Goal: Ask a question: Seek information or help from site administrators or community

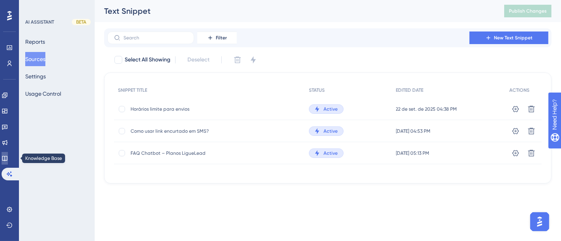
click at [8, 159] on icon at bounding box center [5, 158] width 6 height 6
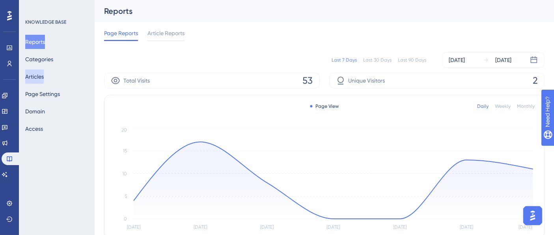
click at [43, 80] on button "Articles" at bounding box center [34, 76] width 19 height 14
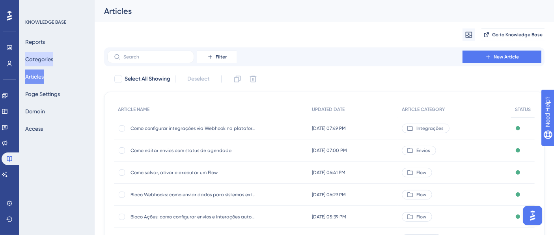
click at [46, 60] on button "Categories" at bounding box center [39, 59] width 28 height 14
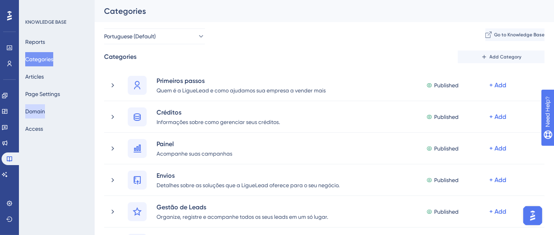
click at [45, 112] on button "Domain" at bounding box center [35, 111] width 20 height 14
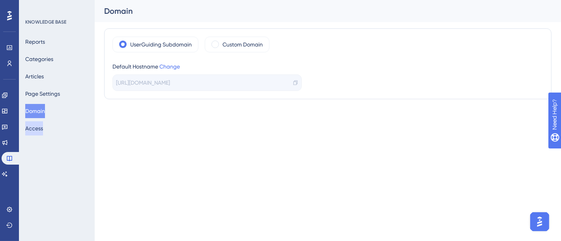
click at [41, 132] on button "Access" at bounding box center [34, 128] width 18 height 14
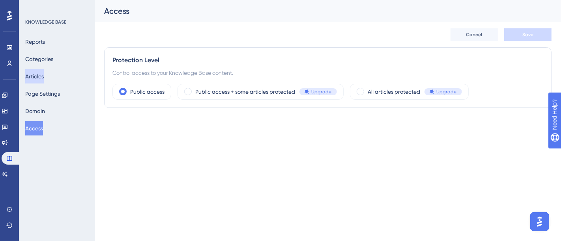
click at [41, 79] on button "Articles" at bounding box center [34, 76] width 19 height 14
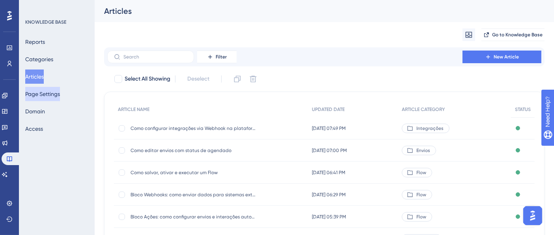
click at [48, 92] on button "Page Settings" at bounding box center [42, 94] width 35 height 14
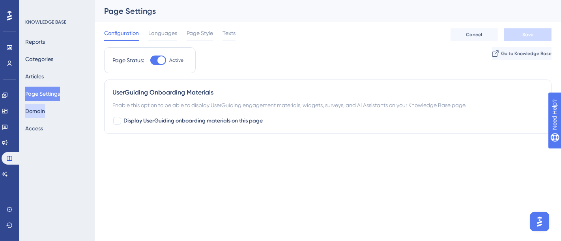
click at [44, 111] on button "Domain" at bounding box center [35, 111] width 20 height 14
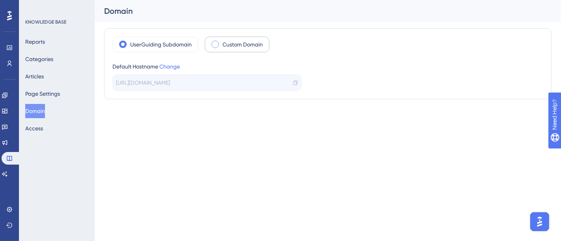
click at [220, 41] on div "Custom Domain" at bounding box center [237, 45] width 65 height 16
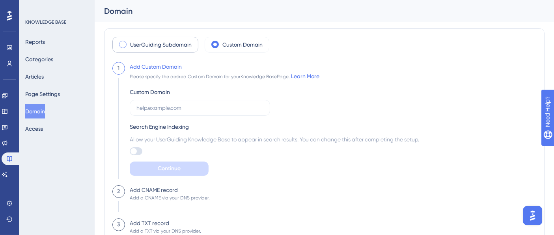
click at [125, 42] on span at bounding box center [122, 44] width 7 height 7
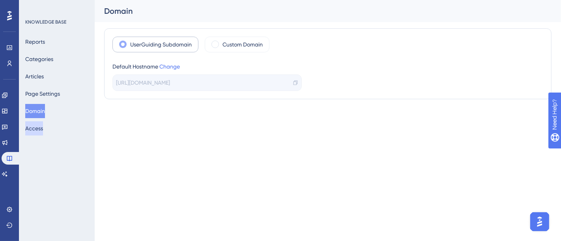
click at [43, 130] on button "Access" at bounding box center [34, 128] width 18 height 14
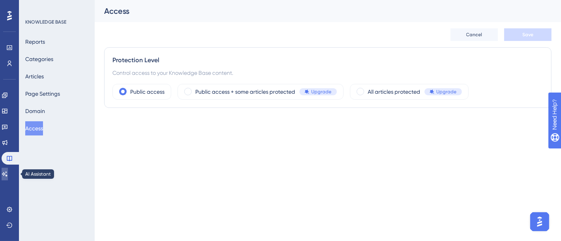
click at [8, 174] on icon at bounding box center [5, 174] width 6 height 6
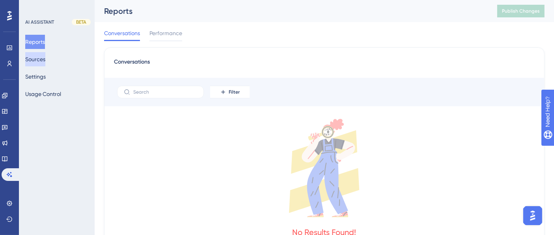
click at [35, 54] on button "Sources" at bounding box center [35, 59] width 20 height 14
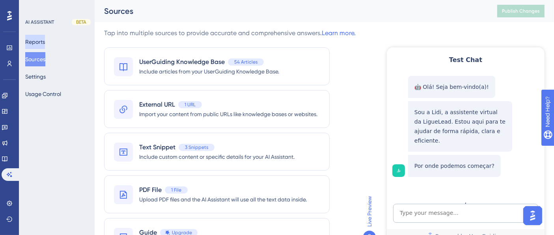
click at [45, 43] on button "Reports" at bounding box center [35, 42] width 20 height 14
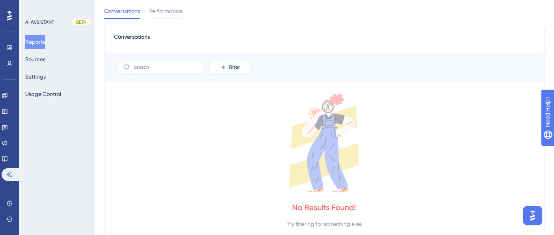
scroll to position [53, 0]
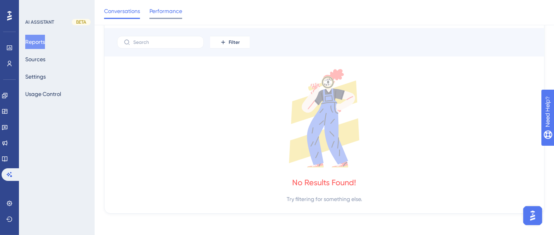
click at [168, 8] on span "Performance" at bounding box center [165, 10] width 33 height 9
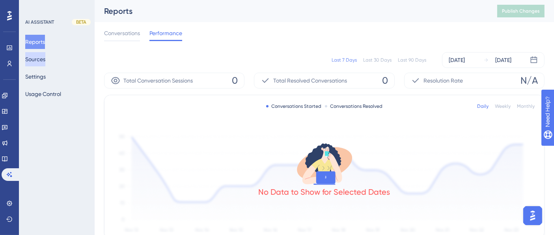
click at [43, 61] on button "Sources" at bounding box center [35, 59] width 20 height 14
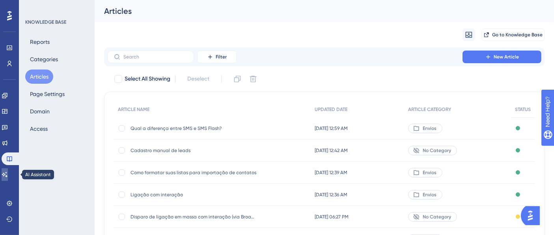
click at [8, 170] on link at bounding box center [5, 174] width 6 height 13
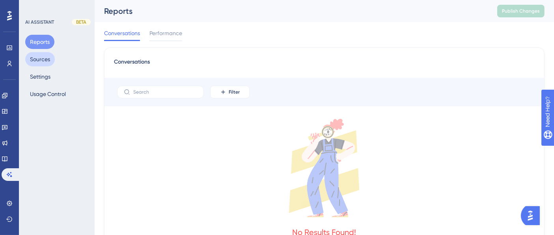
click at [44, 60] on button "Sources" at bounding box center [40, 59] width 30 height 14
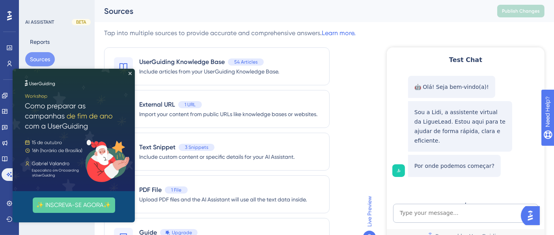
click at [59, 82] on img at bounding box center [74, 130] width 122 height 122
click at [129, 73] on icon "Close Preview" at bounding box center [130, 73] width 3 height 3
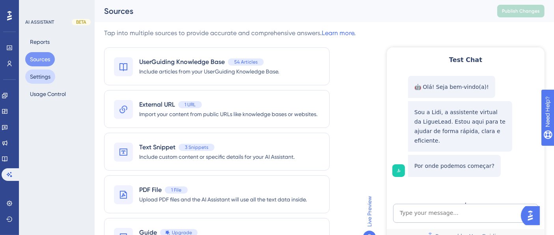
click at [42, 76] on button "Settings" at bounding box center [40, 76] width 30 height 14
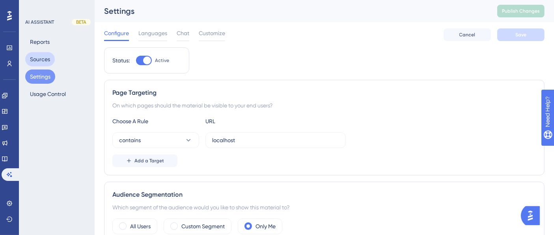
click at [47, 58] on button "Sources" at bounding box center [40, 59] width 30 height 14
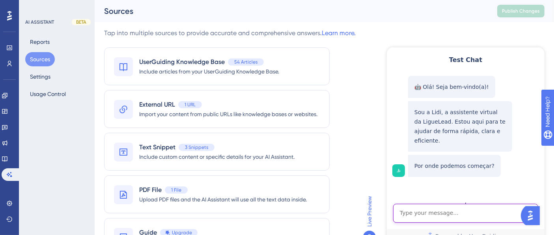
click at [468, 215] on textarea "AI Assistant Text Input" at bounding box center [465, 212] width 145 height 19
type textarea "c"
type textarea "dúvidas sobre créditos"
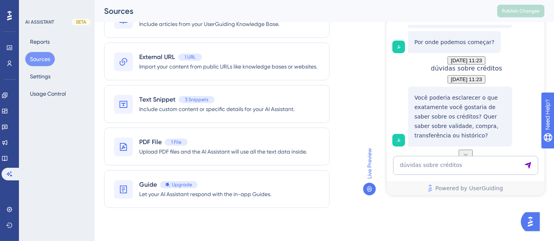
scroll to position [49, 0]
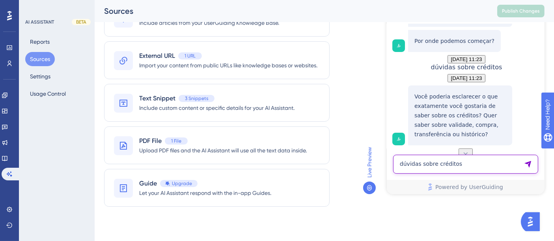
click at [480, 164] on textarea "dúvidas sobre créditos" at bounding box center [465, 164] width 145 height 19
type textarea "validade"
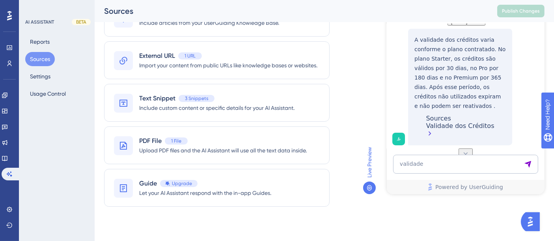
scroll to position [270, 0]
click at [480, 164] on textarea "validade" at bounding box center [465, 164] width 145 height 19
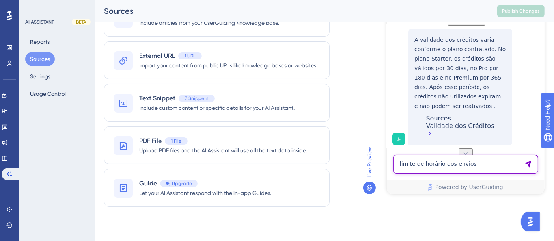
type textarea "limite de horário dos envios"
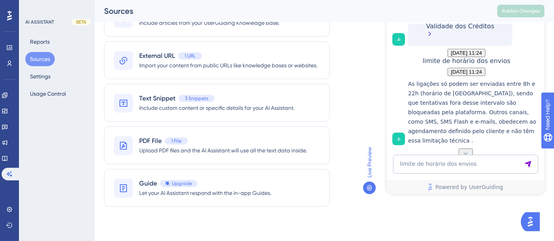
scroll to position [416, 0]
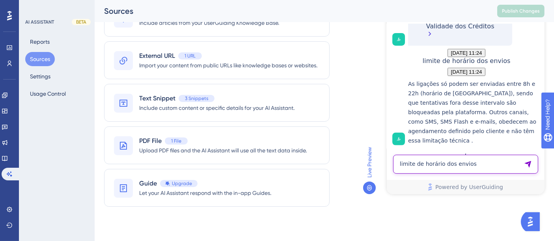
click at [480, 164] on textarea "limite de horário dos envios" at bounding box center [465, 164] width 145 height 19
type textarea "blocklist"
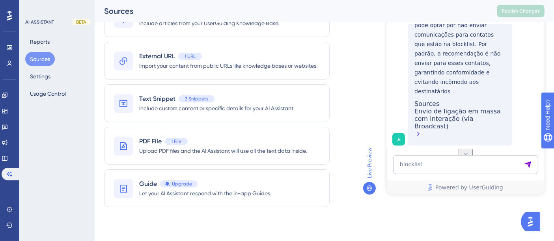
scroll to position [47, 0]
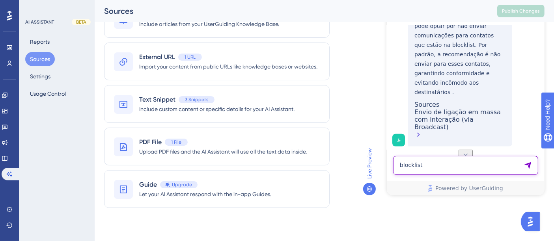
click at [456, 165] on textarea "blocklist" at bounding box center [465, 165] width 145 height 19
type textarea "flow"
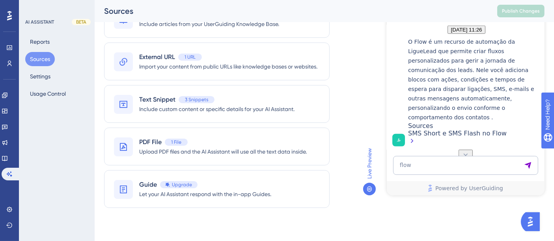
scroll to position [49, 0]
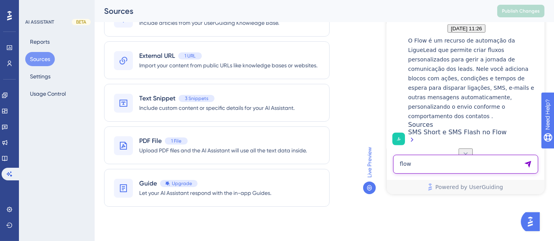
click at [445, 169] on textarea "flow" at bounding box center [465, 164] width 145 height 19
type textarea "mais informações sobre o flow"
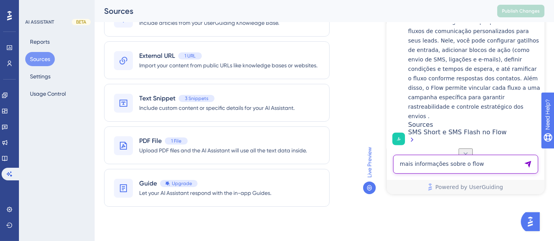
click at [428, 166] on textarea "mais informações sobre o flow" at bounding box center [465, 164] width 145 height 19
type textarea "blocos no flow"
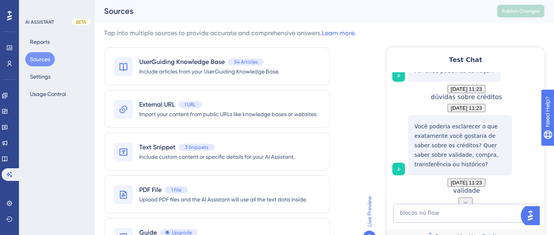
scroll to position [0, 0]
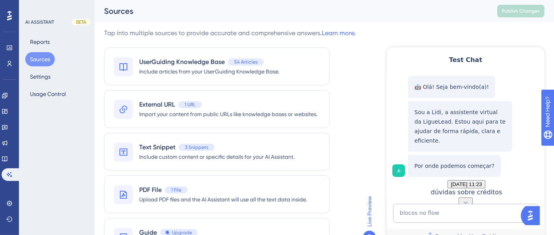
click at [436, 111] on p "Sou a Lidi, a assistente virtual da LigueLead. Estou aqui para te ajudar de for…" at bounding box center [460, 126] width 92 height 38
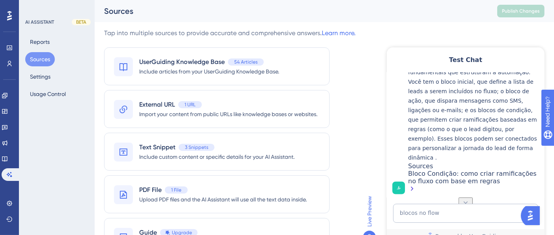
scroll to position [1233, 0]
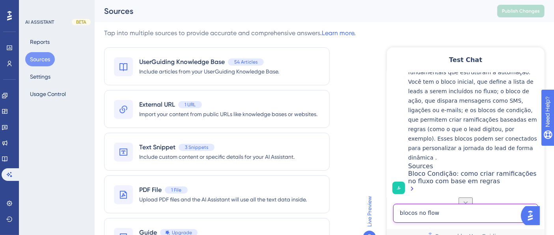
click at [443, 214] on textarea "blocos no flow" at bounding box center [465, 212] width 145 height 19
type textarea "suporte"
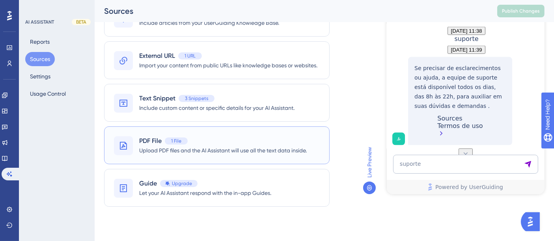
scroll to position [1385, 0]
click at [453, 162] on textarea "suporte" at bounding box center [465, 164] width 145 height 19
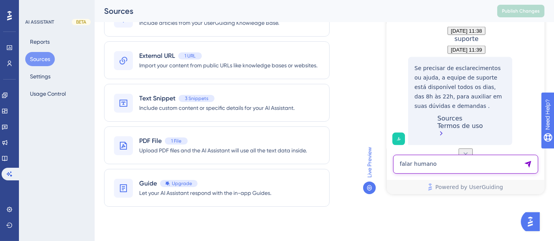
type textarea "falar humano"
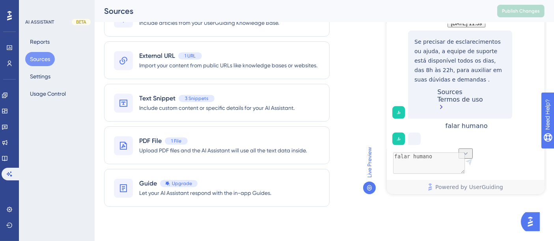
scroll to position [1437, 0]
click at [49, 75] on button "Settings" at bounding box center [40, 76] width 30 height 14
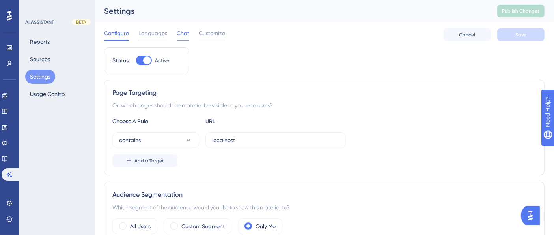
click at [182, 34] on span "Chat" at bounding box center [183, 32] width 13 height 9
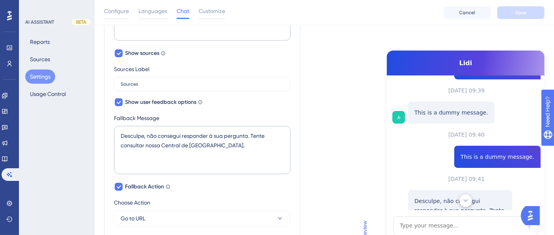
scroll to position [280, 0]
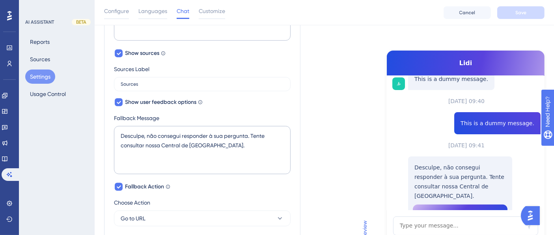
click at [468, 207] on span "Fale com o nosso Suporte" at bounding box center [460, 211] width 71 height 9
click at [456, 207] on span "Fale com o nosso Suporte" at bounding box center [460, 211] width 71 height 9
click at [486, 207] on span "Fale com o nosso Suporte" at bounding box center [460, 211] width 71 height 9
click at [463, 207] on span "Fale com o nosso Suporte" at bounding box center [460, 211] width 71 height 9
click at [454, 207] on span "Fale com o nosso Suporte" at bounding box center [460, 211] width 71 height 9
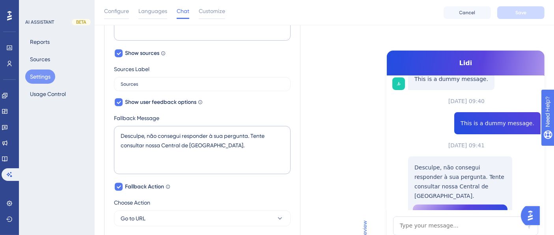
click at [451, 207] on span "Fale com o nosso Suporte" at bounding box center [460, 211] width 71 height 9
click at [450, 207] on span "Fale com o nosso Suporte" at bounding box center [460, 211] width 71 height 9
click at [456, 207] on span "Fale com o nosso Suporte" at bounding box center [460, 211] width 71 height 9
click at [462, 207] on span "Fale com o nosso Suporte" at bounding box center [460, 211] width 71 height 9
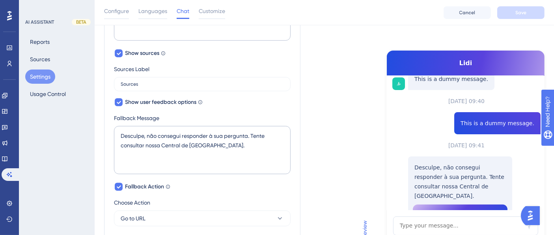
click at [462, 207] on span "Fale com o nosso Suporte" at bounding box center [460, 211] width 71 height 9
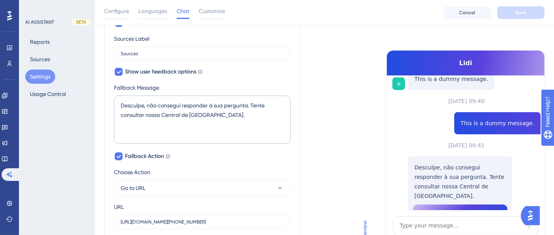
scroll to position [387, 0]
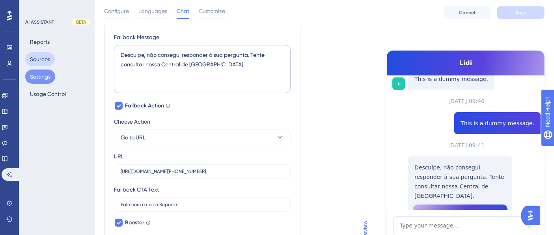
click at [44, 58] on button "Sources" at bounding box center [40, 59] width 30 height 14
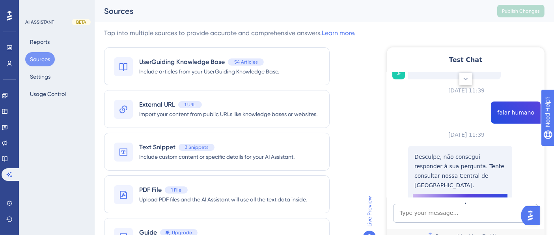
scroll to position [100, 0]
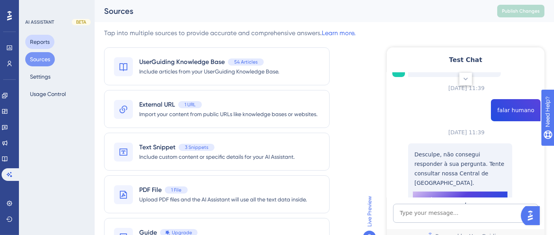
click at [41, 44] on button "Reports" at bounding box center [39, 42] width 29 height 14
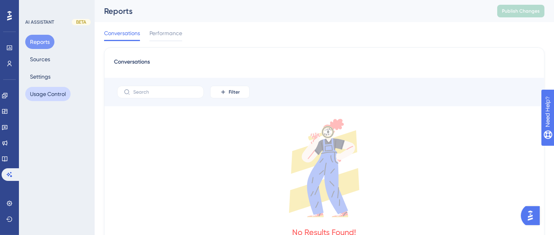
click at [45, 90] on button "Usage Control" at bounding box center [47, 94] width 45 height 14
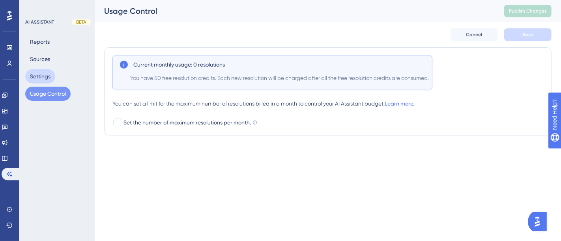
click at [43, 79] on button "Settings" at bounding box center [40, 76] width 30 height 14
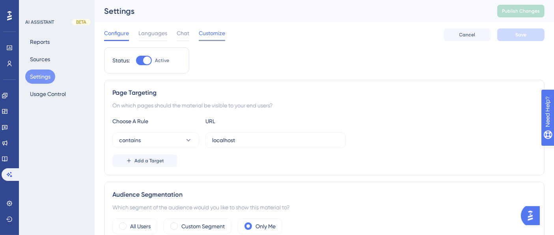
click at [205, 35] on span "Customize" at bounding box center [212, 32] width 26 height 9
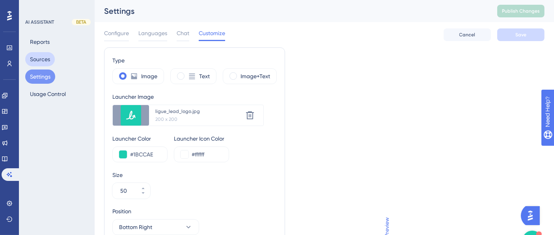
click at [48, 60] on button "Sources" at bounding box center [40, 59] width 30 height 14
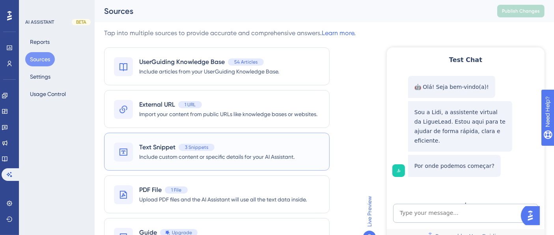
click at [170, 151] on span "Text Snippet" at bounding box center [157, 146] width 36 height 9
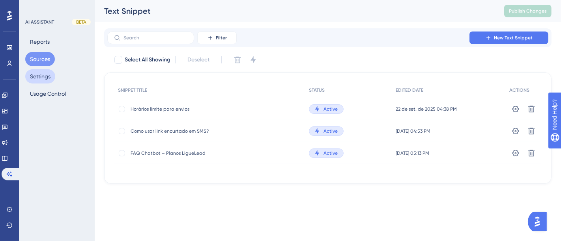
click at [40, 76] on button "Settings" at bounding box center [40, 76] width 30 height 14
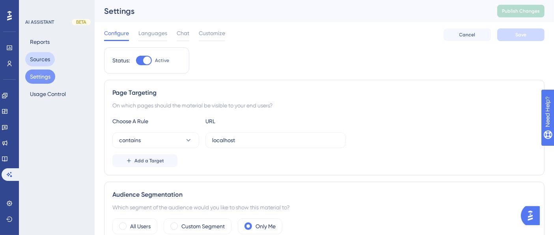
click at [44, 56] on button "Sources" at bounding box center [40, 59] width 30 height 14
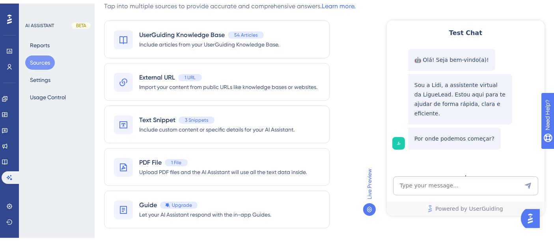
scroll to position [44, 0]
